Goal: Task Accomplishment & Management: Use online tool/utility

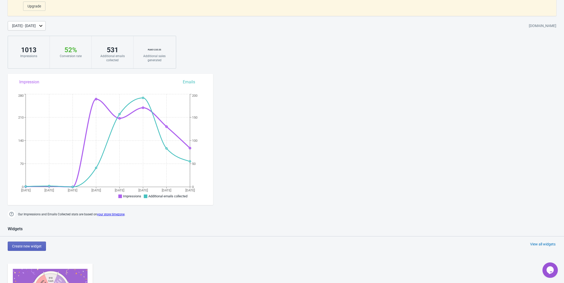
scroll to position [137, 0]
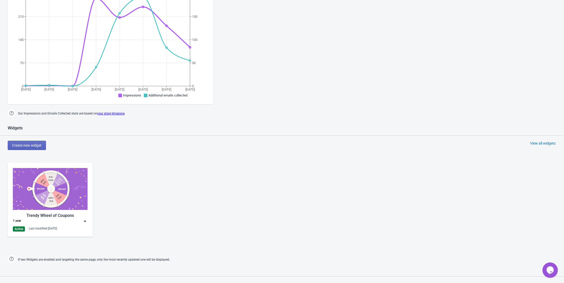
click at [85, 221] on img at bounding box center [84, 220] width 5 height 5
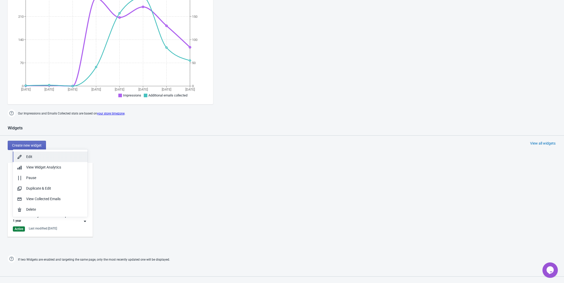
click at [71, 156] on div "Edit" at bounding box center [54, 156] width 57 height 5
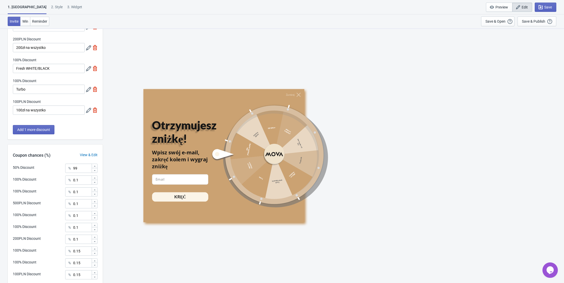
scroll to position [187, 0]
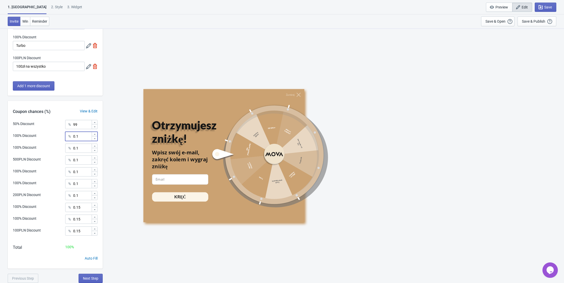
drag, startPoint x: 83, startPoint y: 136, endPoint x: 46, endPoint y: 134, distance: 36.8
click at [46, 134] on div "100% Discount % 0.1" at bounding box center [55, 135] width 85 height 7
type input "1"
click at [46, 228] on div "100PLN Discount % 0.15" at bounding box center [55, 232] width 85 height 13
click at [97, 277] on span "Next Step" at bounding box center [90, 278] width 15 height 4
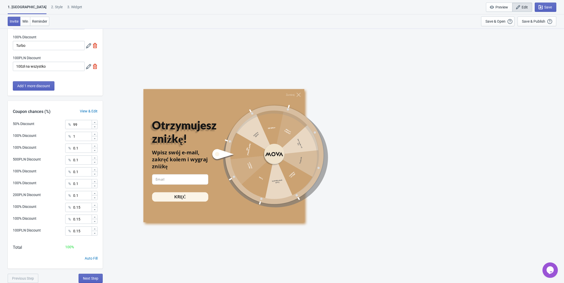
scroll to position [0, 0]
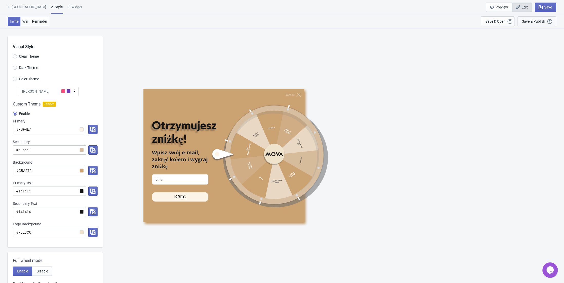
click at [529, 19] on div "Save & Publish" at bounding box center [533, 21] width 23 height 4
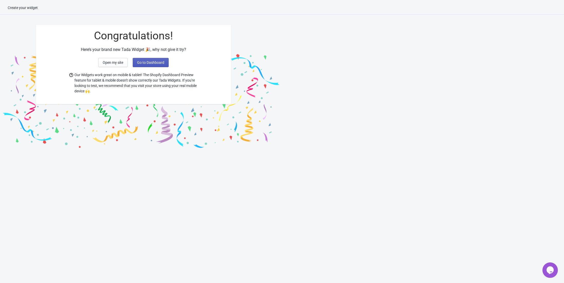
click at [146, 65] on button "Go to Dashboard" at bounding box center [151, 62] width 36 height 9
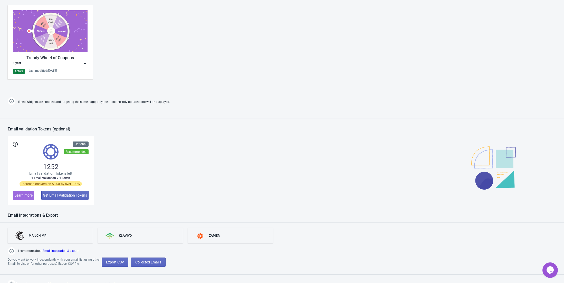
scroll to position [298, 0]
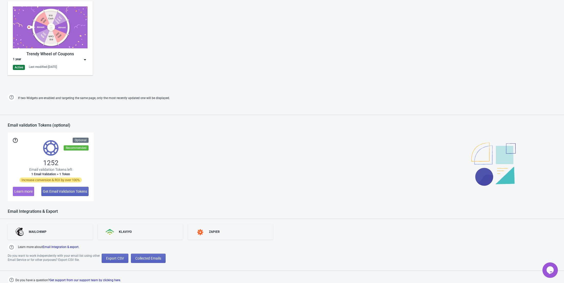
click at [80, 54] on div "Trendy Wheel of Coupons" at bounding box center [50, 54] width 75 height 6
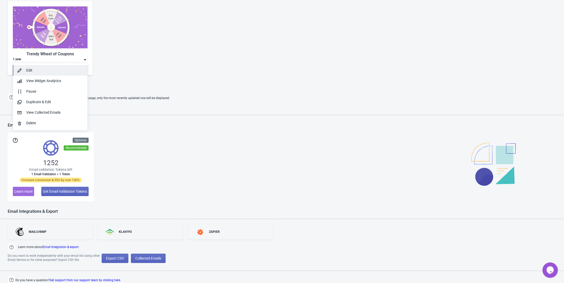
click at [68, 71] on div "Edit" at bounding box center [54, 70] width 57 height 5
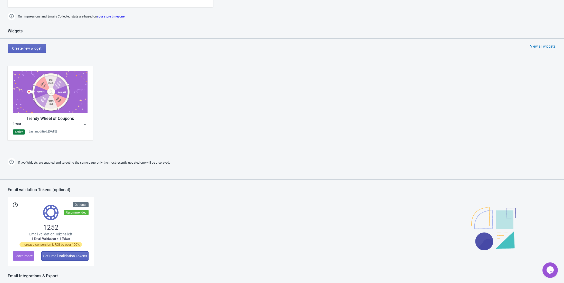
scroll to position [298, 0]
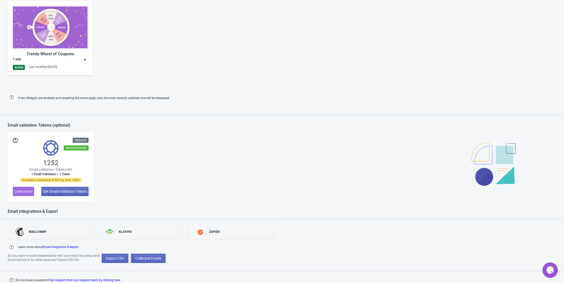
click at [85, 63] on div "Trendy Wheel of Coupons 1 year Active Last modified: 15.8.2025" at bounding box center [50, 37] width 75 height 63
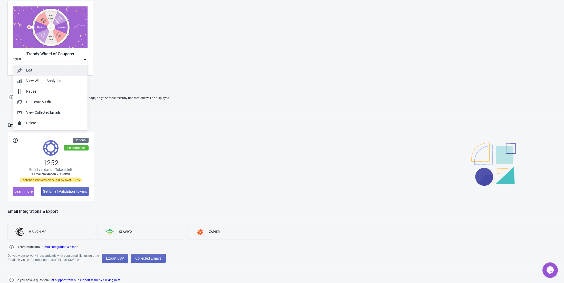
click at [65, 71] on div "Edit" at bounding box center [54, 70] width 57 height 5
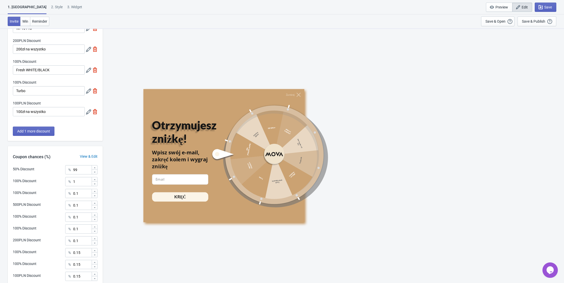
scroll to position [187, 0]
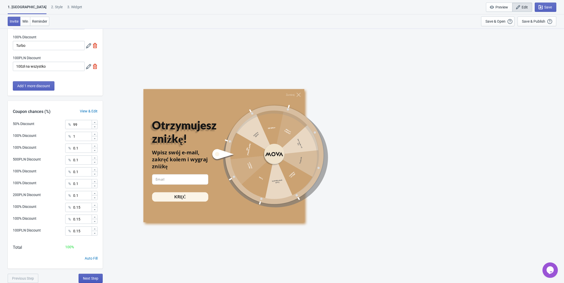
click at [92, 279] on span "Next Step" at bounding box center [90, 278] width 15 height 4
click at [90, 280] on span "Next Step" at bounding box center [90, 278] width 15 height 4
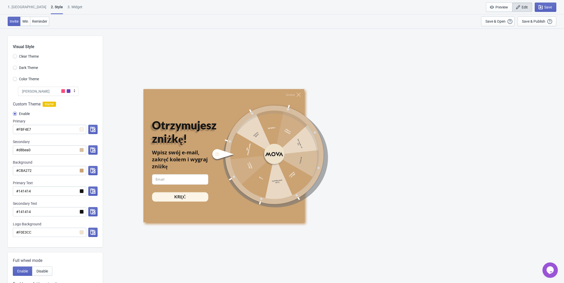
radio input "true"
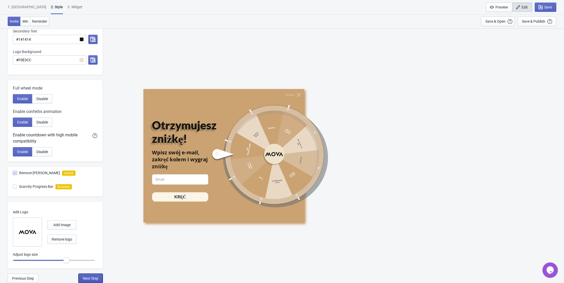
click at [94, 280] on span "Next Step" at bounding box center [90, 278] width 15 height 4
select select "specificURL"
select select "once"
select select "1"
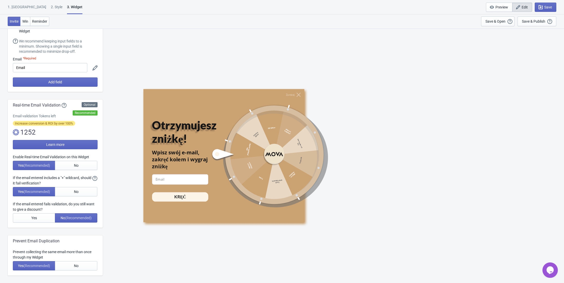
scroll to position [0, 0]
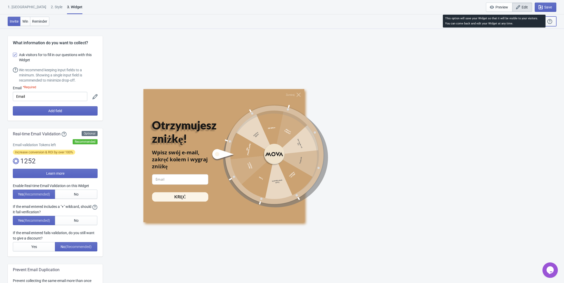
click at [549, 23] on icon "button" at bounding box center [550, 21] width 5 height 5
click at [546, 23] on div "Save & Publish" at bounding box center [533, 21] width 23 height 4
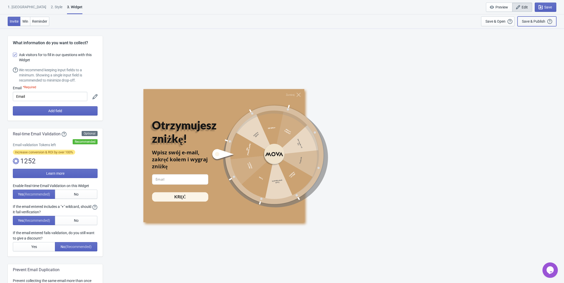
click at [546, 23] on div "Save & Publish" at bounding box center [533, 21] width 23 height 4
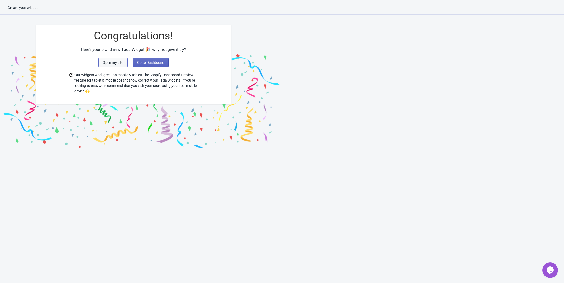
click at [123, 61] on span "Open my site" at bounding box center [113, 62] width 21 height 4
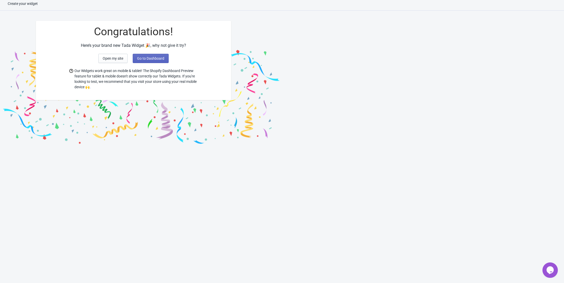
scroll to position [5, 0]
click at [153, 55] on span "Go to Dashboard" at bounding box center [150, 57] width 27 height 4
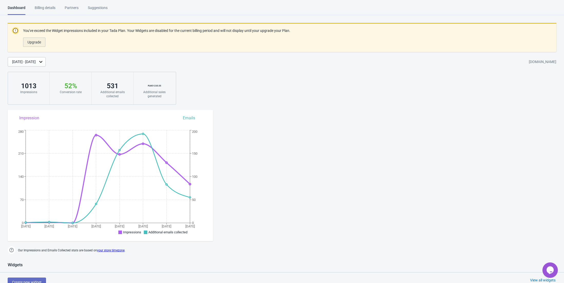
click at [40, 42] on span "Upgrade" at bounding box center [34, 42] width 14 height 4
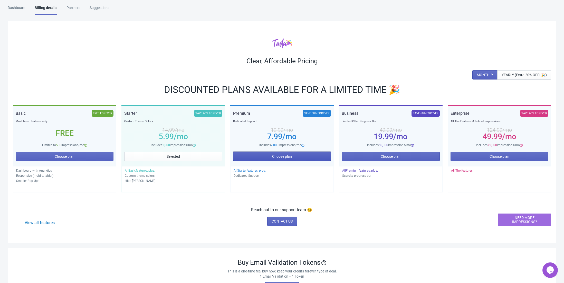
click at [292, 156] on span "Choose plan" at bounding box center [282, 156] width 20 height 4
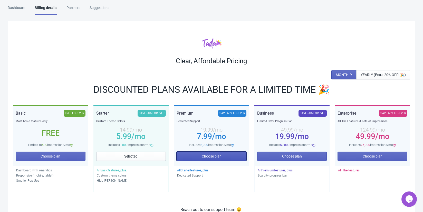
click at [222, 153] on button "Choose plan" at bounding box center [212, 156] width 70 height 9
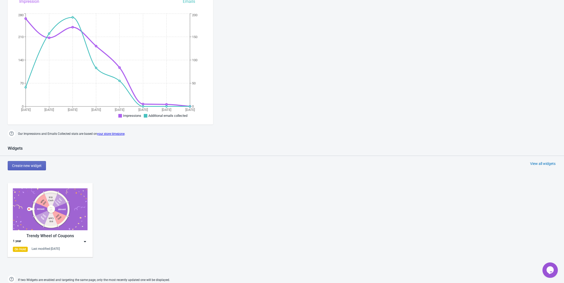
scroll to position [189, 0]
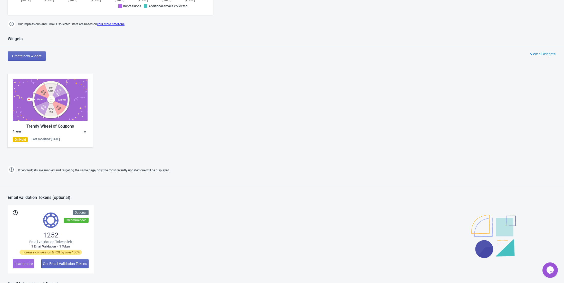
click at [87, 129] on img at bounding box center [84, 131] width 5 height 5
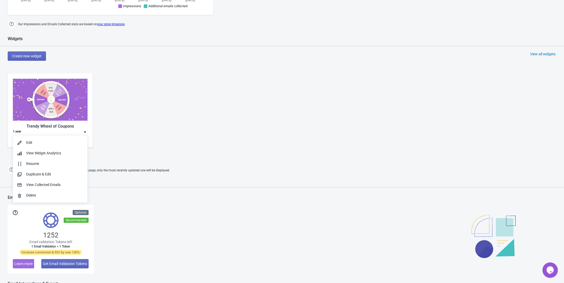
click at [127, 119] on div "Trendy Wheel of Coupons 1 year On Hold Last modified: 15.8.2025" at bounding box center [282, 114] width 564 height 92
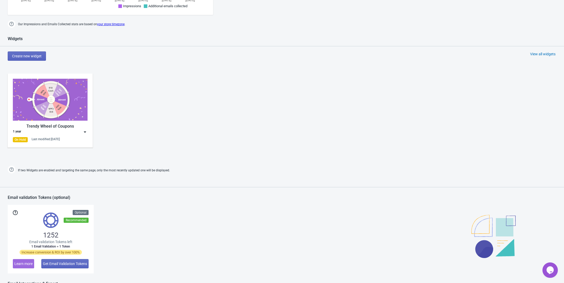
click at [69, 106] on img at bounding box center [50, 100] width 75 height 42
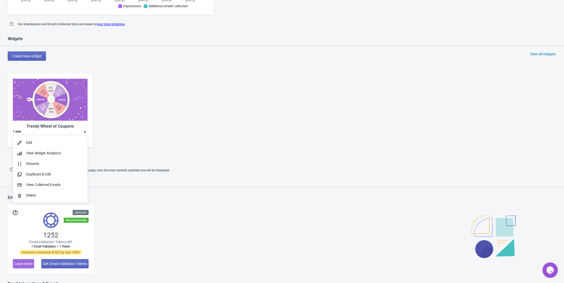
click at [157, 114] on div "Trendy Wheel of Coupons 1 year On Hold Last modified: 15.8.2025" at bounding box center [282, 114] width 564 height 92
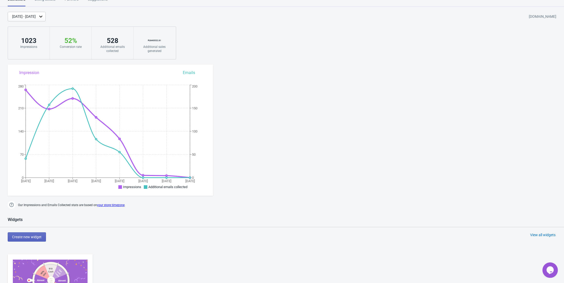
scroll to position [0, 0]
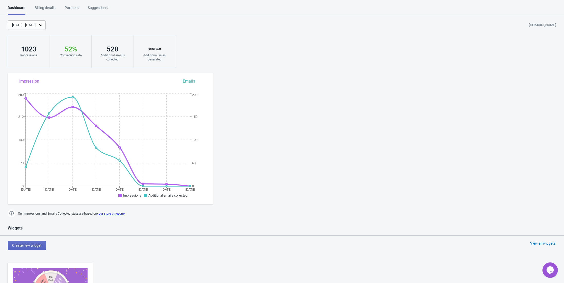
click at [50, 12] on div "Billing details" at bounding box center [45, 9] width 21 height 9
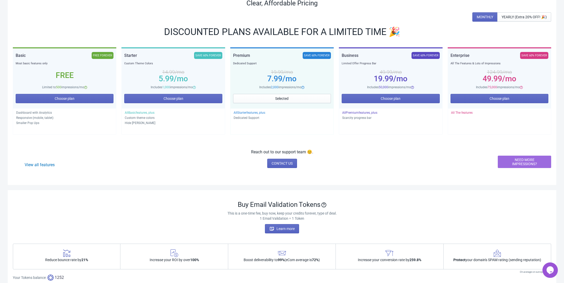
scroll to position [58, 0]
click at [311, 101] on button "Selected" at bounding box center [282, 98] width 98 height 9
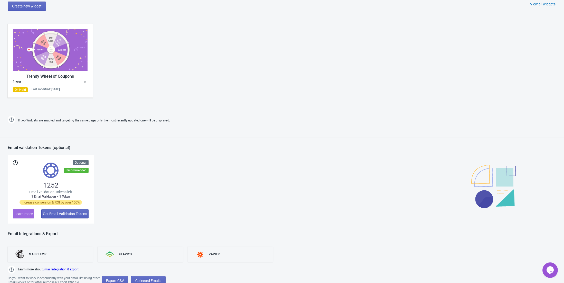
scroll to position [261, 0]
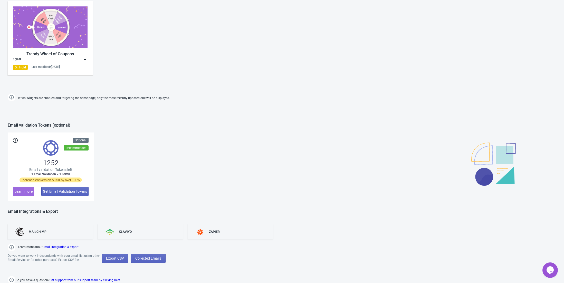
click at [80, 63] on div "Trendy Wheel of Coupons 1 year On Hold Last modified: [DATE]" at bounding box center [50, 37] width 75 height 63
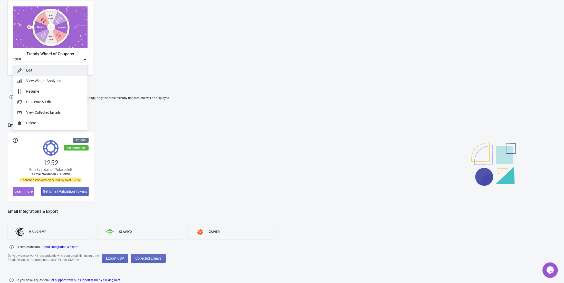
click at [76, 71] on div "Edit" at bounding box center [54, 70] width 57 height 5
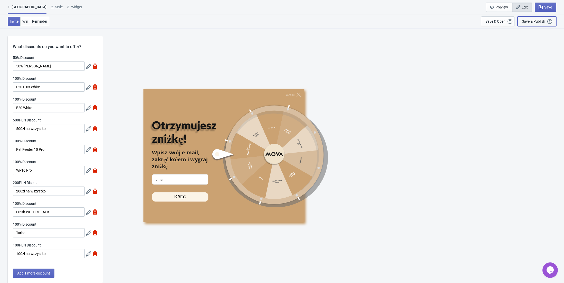
click at [530, 22] on div "Save & Publish" at bounding box center [533, 21] width 23 height 4
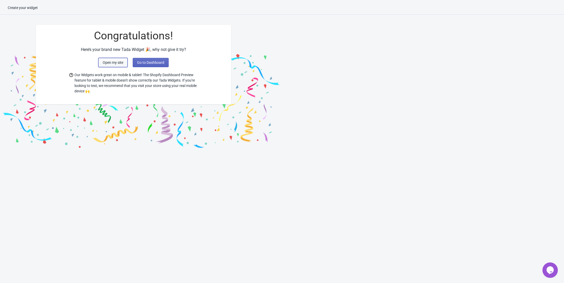
click at [120, 64] on span "Open my site" at bounding box center [113, 62] width 21 height 4
click at [160, 63] on span "Go to Dashboard" at bounding box center [150, 62] width 27 height 4
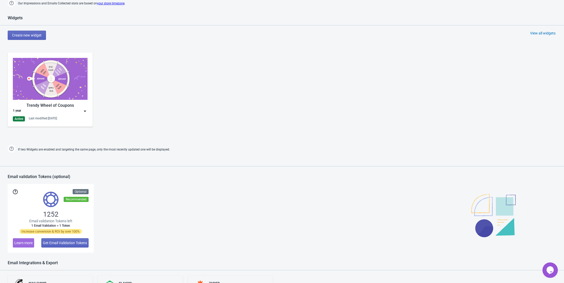
scroll to position [261, 0]
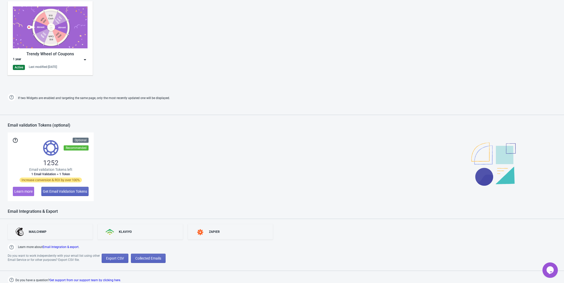
click at [72, 66] on div "Active Last modified: [DATE]" at bounding box center [50, 67] width 75 height 5
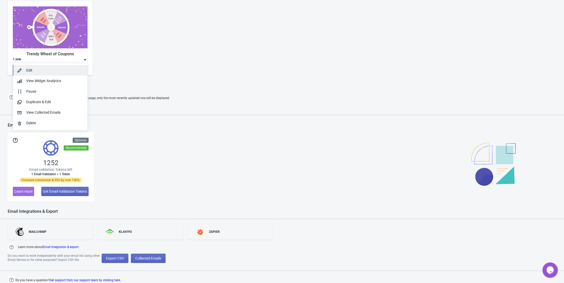
click at [69, 70] on div "Edit" at bounding box center [54, 70] width 57 height 5
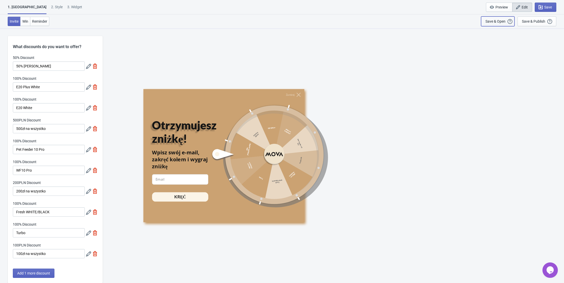
click at [504, 23] on div "Save & Open Open a Widget Preview of your site so that you can try it out. It w…" at bounding box center [498, 21] width 25 height 6
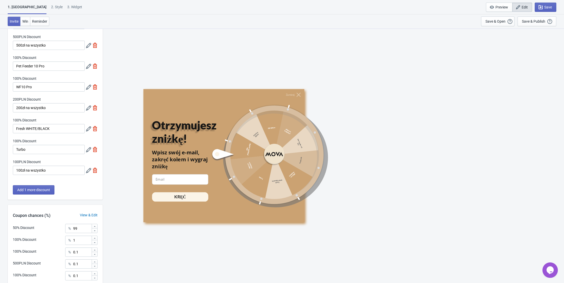
scroll to position [187, 0]
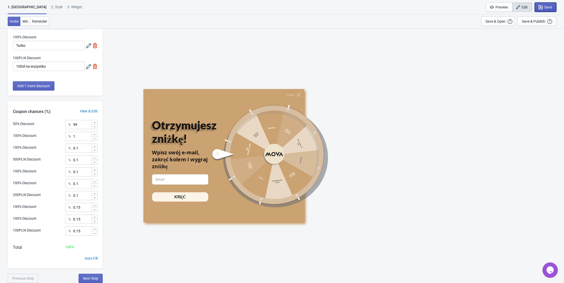
click at [539, 9] on icon "button" at bounding box center [540, 7] width 5 height 5
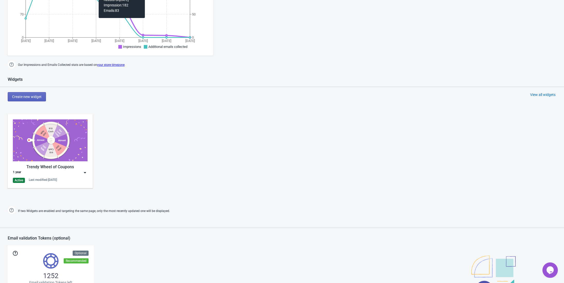
scroll to position [261, 0]
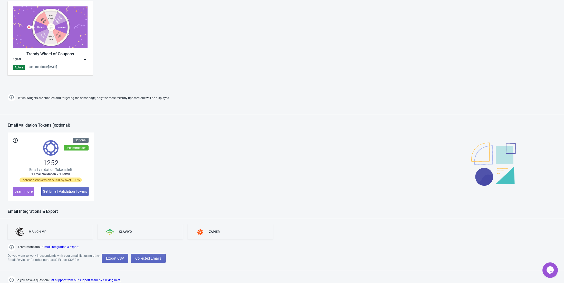
click at [82, 59] on img at bounding box center [84, 59] width 5 height 5
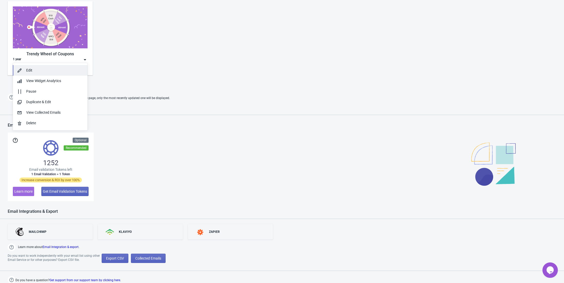
click at [76, 69] on div "Edit" at bounding box center [54, 70] width 57 height 5
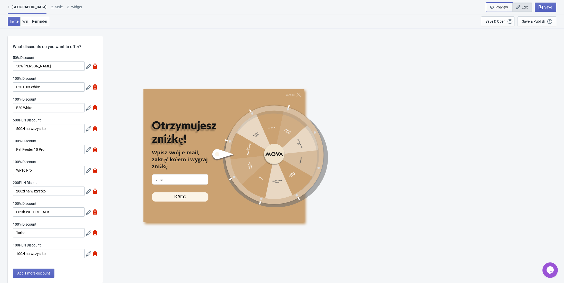
click at [500, 5] on span "Preview" at bounding box center [502, 7] width 13 height 4
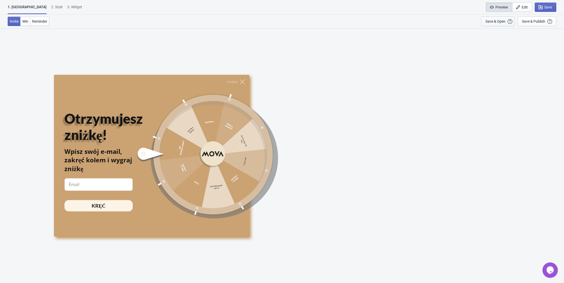
click at [502, 18] on button "Save & Open Open a Widget Preview of your site so that you can try it out. It w…" at bounding box center [497, 21] width 33 height 10
click at [506, 22] on div "Save & Open" at bounding box center [496, 21] width 20 height 4
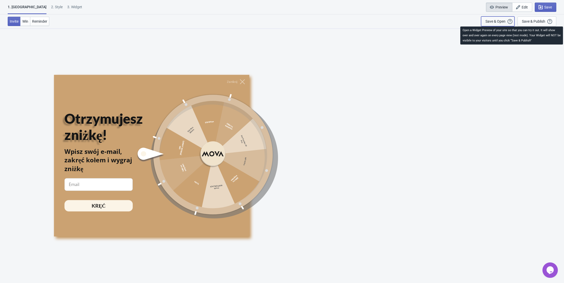
click at [511, 22] on icon "button" at bounding box center [510, 21] width 5 height 5
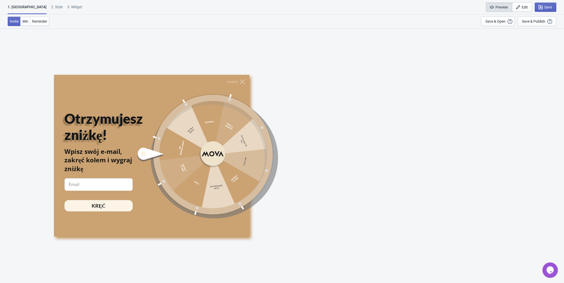
scroll to position [28, 0]
click at [51, 8] on div "2 . Style" at bounding box center [57, 8] width 12 height 9
click at [29, 18] on button "Win" at bounding box center [25, 21] width 10 height 9
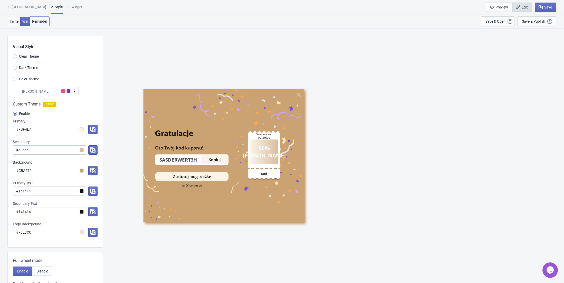
click at [40, 18] on button "Reminder" at bounding box center [39, 21] width 19 height 9
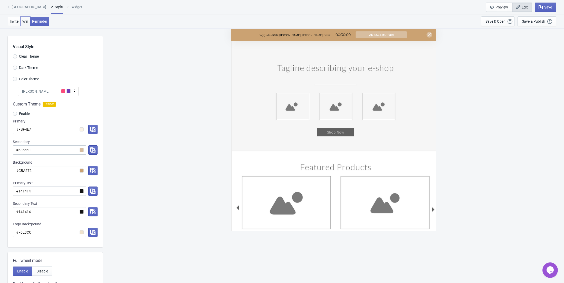
click at [26, 23] on span "Win" at bounding box center [25, 21] width 6 height 4
radio input "true"
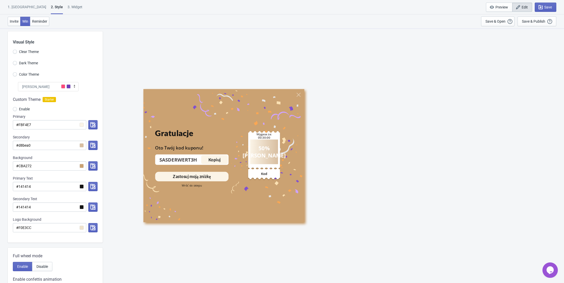
scroll to position [172, 0]
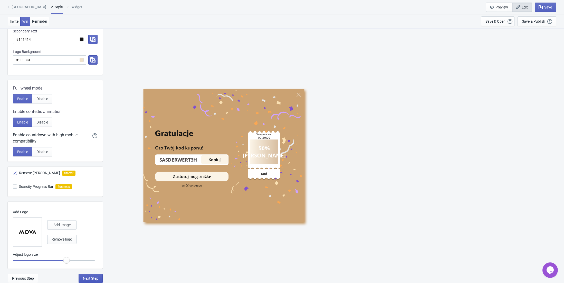
click at [94, 276] on span "Next Step" at bounding box center [90, 278] width 15 height 4
click at [97, 278] on span "Next Step" at bounding box center [90, 278] width 15 height 4
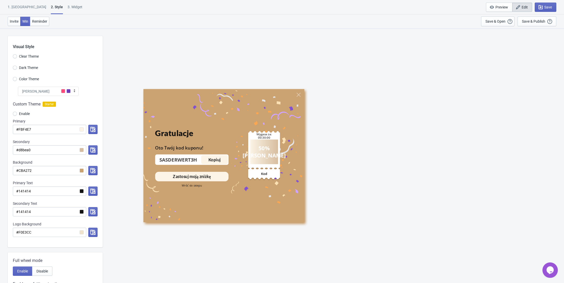
select select "specificURL"
select select "once"
select select "1"
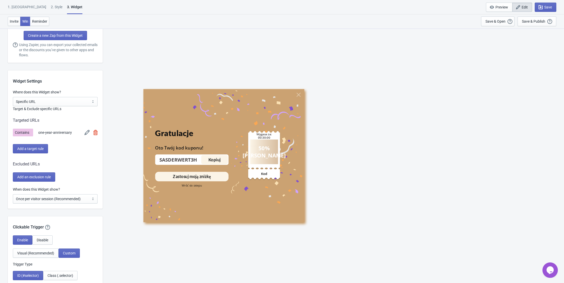
scroll to position [338, 0]
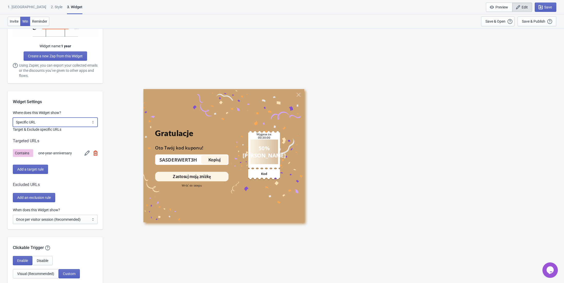
click at [51, 122] on select "All Pages All Product Pages All Blog Pages All Static Pages Specific Product(s)…" at bounding box center [55, 121] width 85 height 9
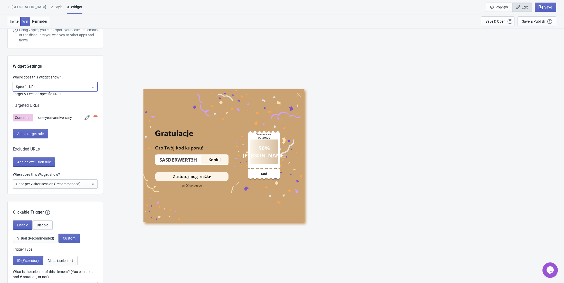
scroll to position [372, 0]
click at [43, 138] on button "Add a target rule" at bounding box center [30, 134] width 35 height 9
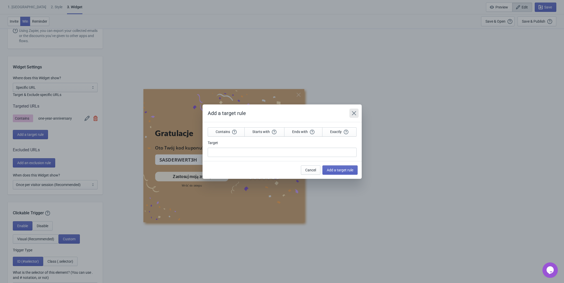
click at [354, 110] on button "Close" at bounding box center [354, 112] width 9 height 9
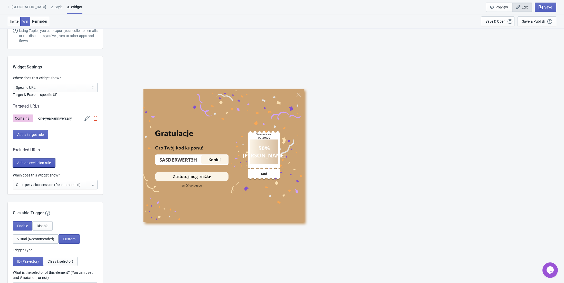
click at [49, 165] on button "Add an exclusion rule" at bounding box center [34, 162] width 42 height 9
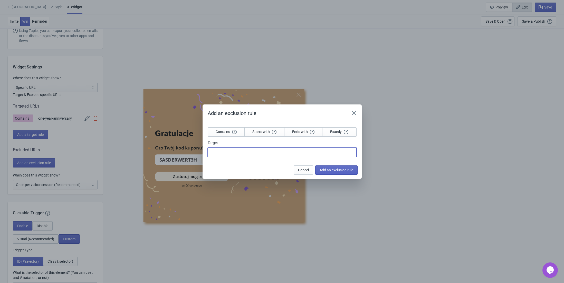
click at [246, 148] on input "Target" at bounding box center [282, 151] width 149 height 9
click at [355, 113] on button "Close" at bounding box center [354, 112] width 9 height 9
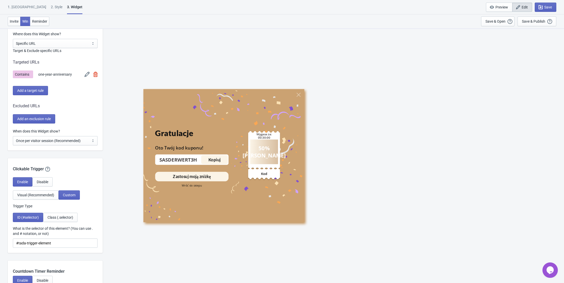
scroll to position [426, 0]
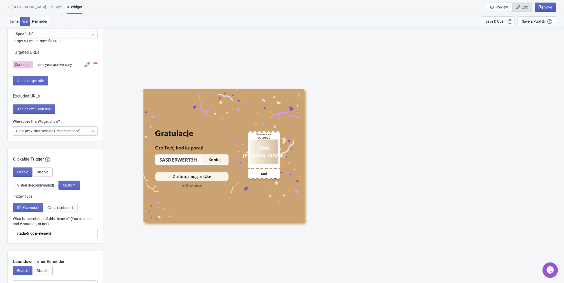
click at [547, 10] on button "Save" at bounding box center [546, 7] width 22 height 9
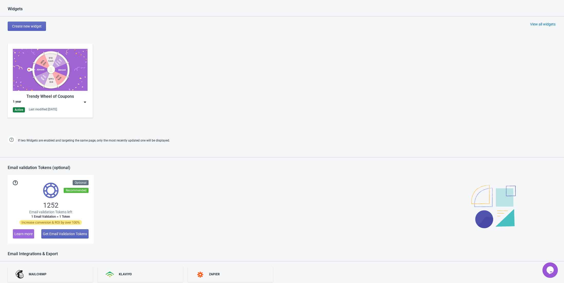
scroll to position [165, 0]
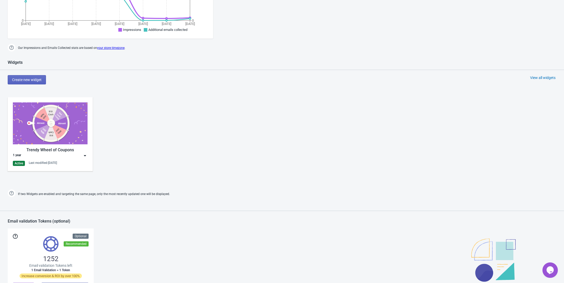
click at [86, 153] on img at bounding box center [84, 155] width 5 height 5
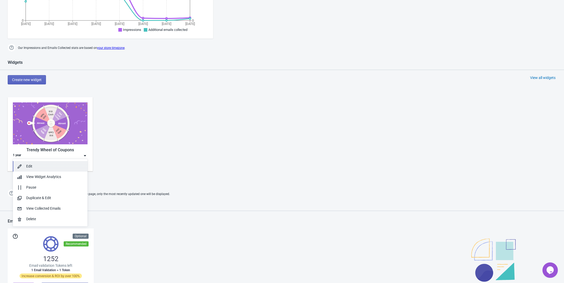
click at [68, 165] on div "Edit" at bounding box center [54, 165] width 57 height 5
